Goal: Information Seeking & Learning: Find specific fact

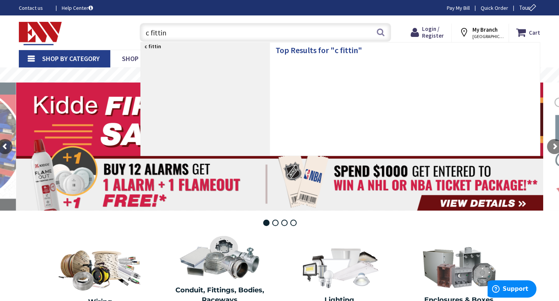
type input "c fitting"
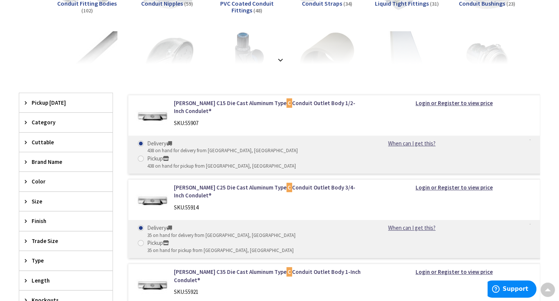
click at [41, 237] on span "Trade Size" at bounding box center [62, 241] width 61 height 8
click at [38, 270] on span "3/4 Inch" at bounding box center [65, 268] width 93 height 13
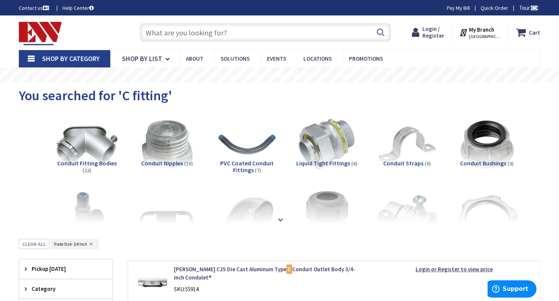
click at [235, 37] on input "text" at bounding box center [266, 32] width 252 height 19
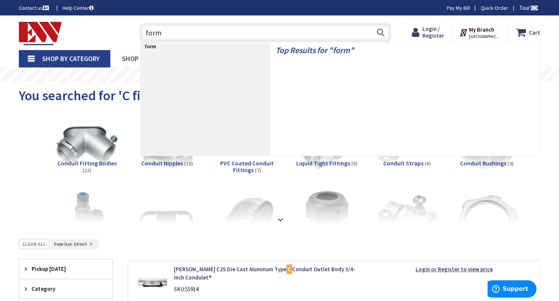
type input "form 7"
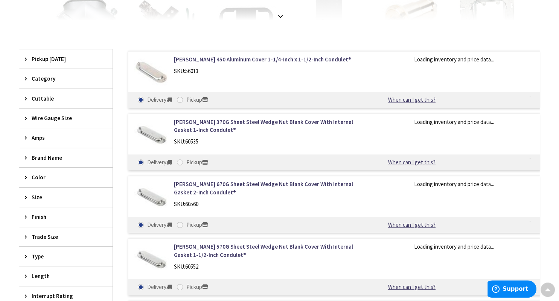
scroll to position [204, 0]
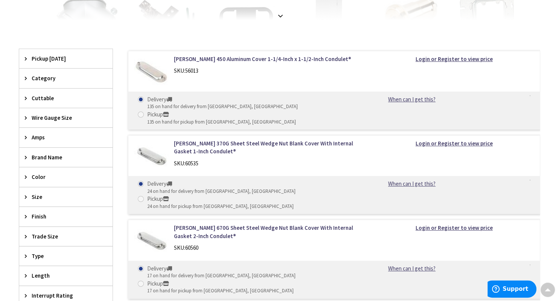
click at [47, 234] on span "Trade Size" at bounding box center [62, 236] width 61 height 8
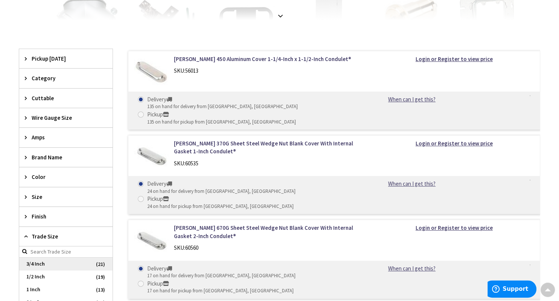
click at [37, 263] on span "3/4 Inch" at bounding box center [65, 264] width 93 height 13
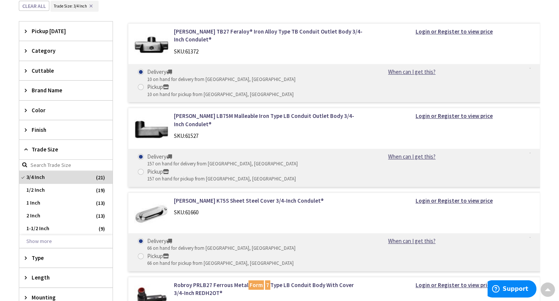
scroll to position [170, 0]
